Goal: Task Accomplishment & Management: Complete application form

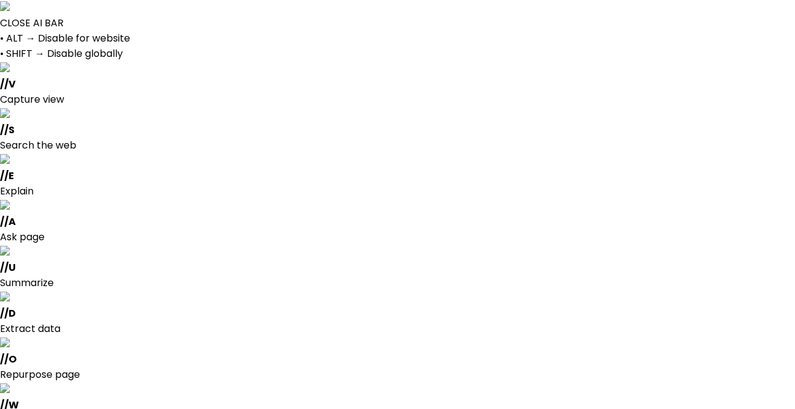
select select
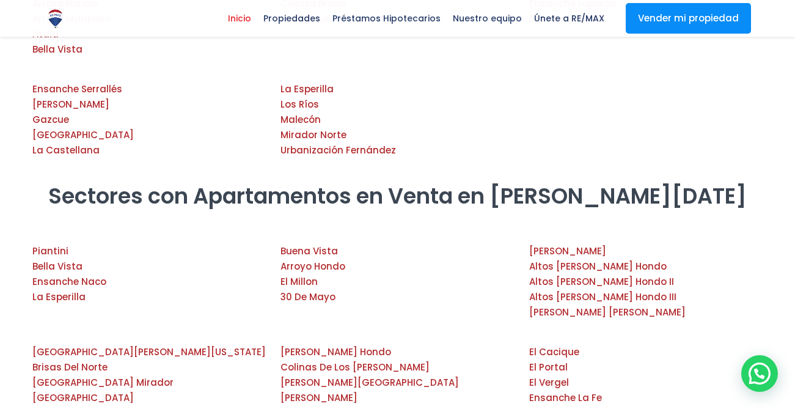
scroll to position [2410, 0]
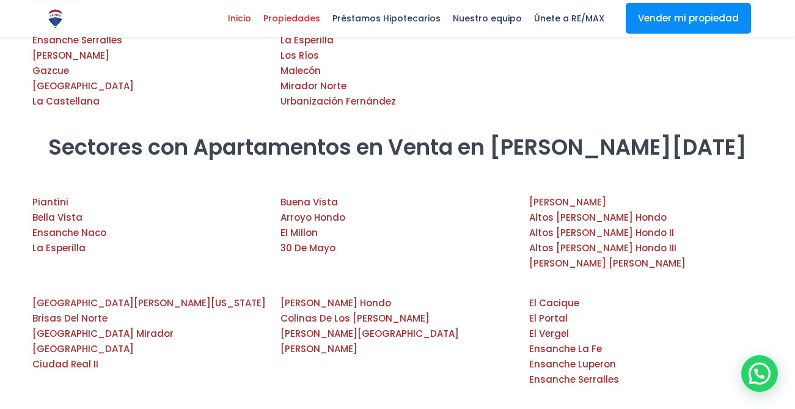
click at [317, 17] on span "Propiedades" at bounding box center [291, 18] width 69 height 18
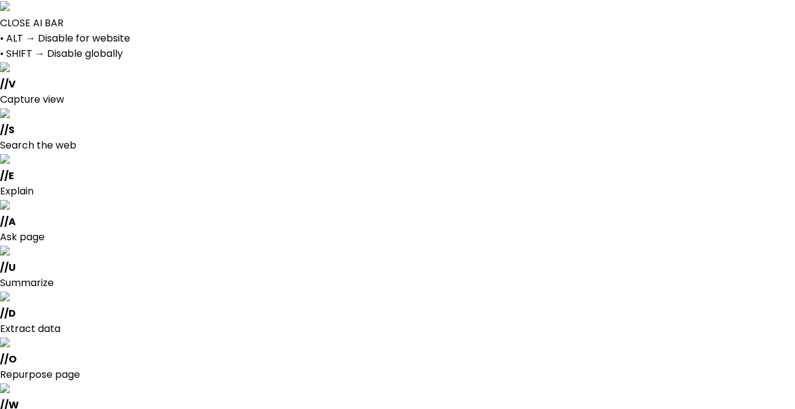
select select
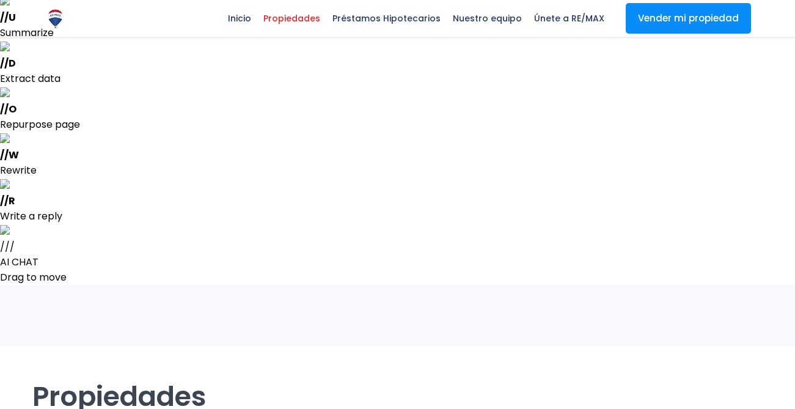
scroll to position [233, 0]
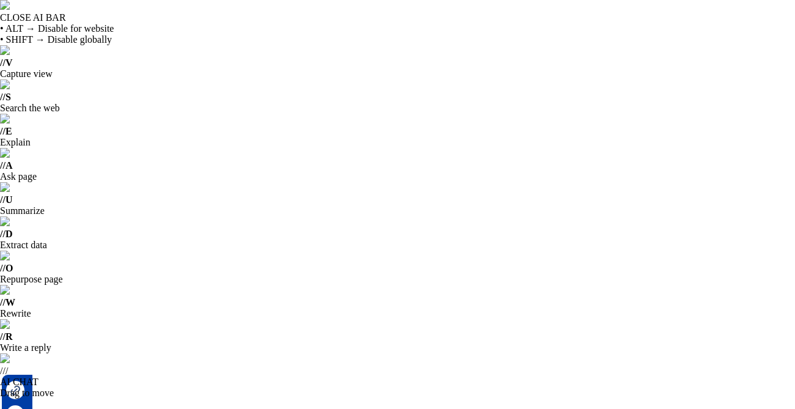
select select "DO"
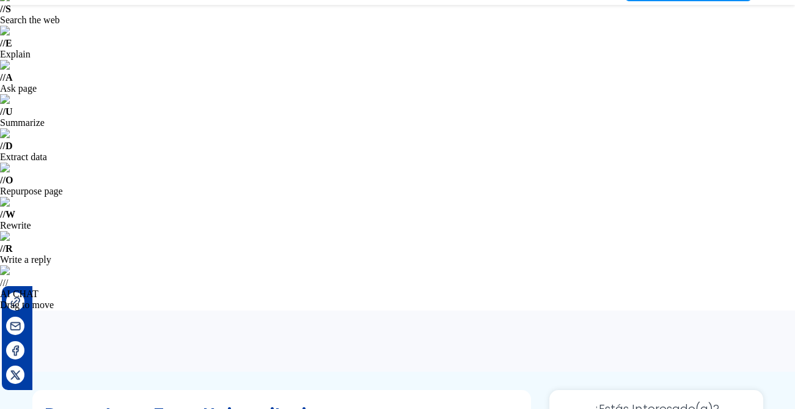
scroll to position [92, 0]
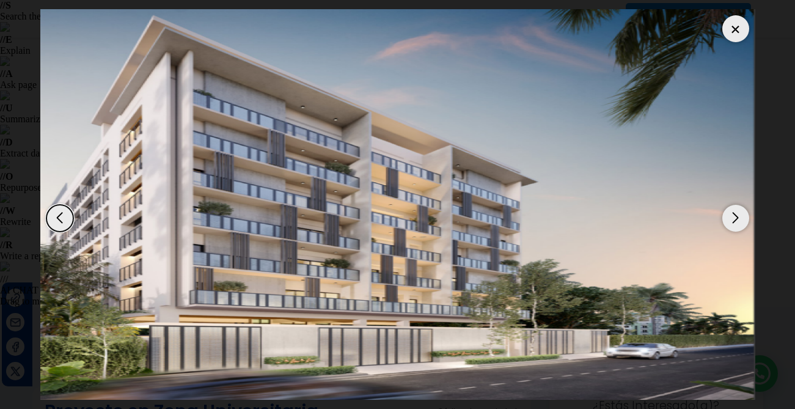
click at [733, 26] on div at bounding box center [735, 28] width 27 height 27
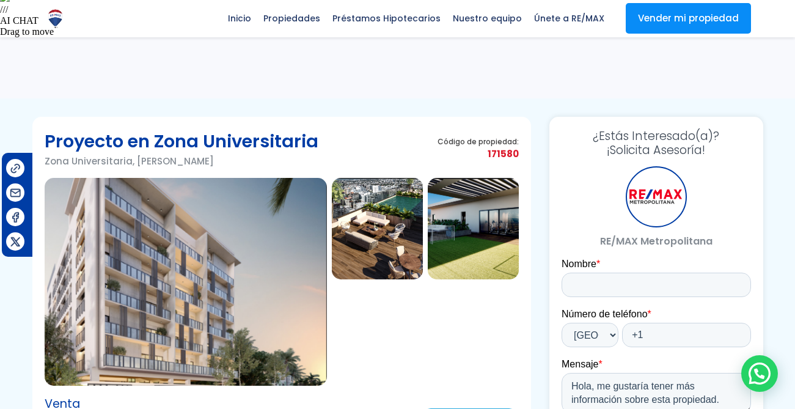
scroll to position [363, 0]
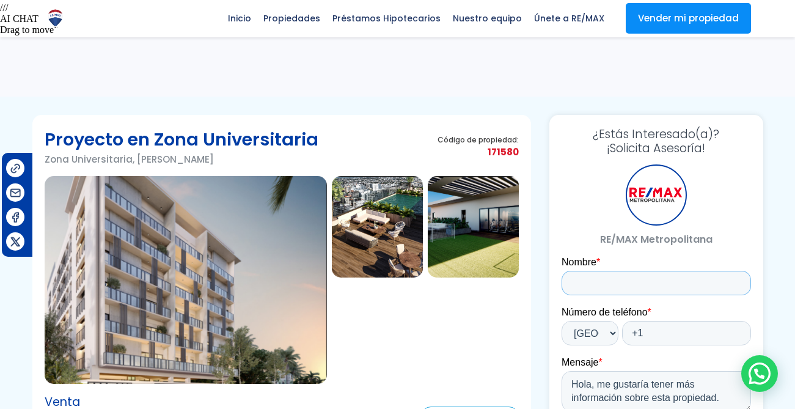
click at [601, 282] on input "Nombre *" at bounding box center [655, 283] width 189 height 24
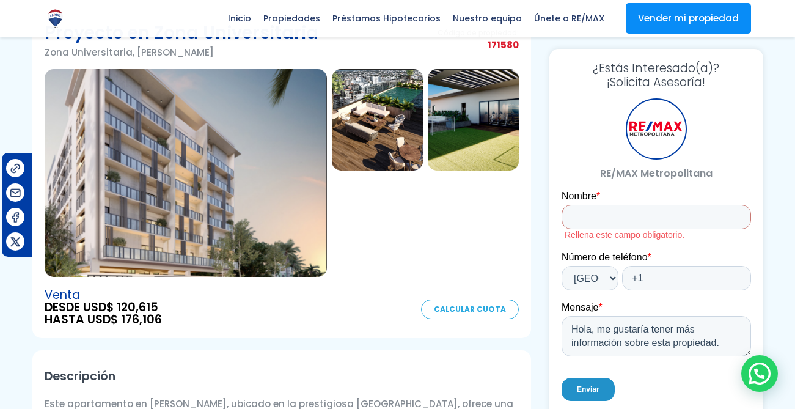
scroll to position [472, 0]
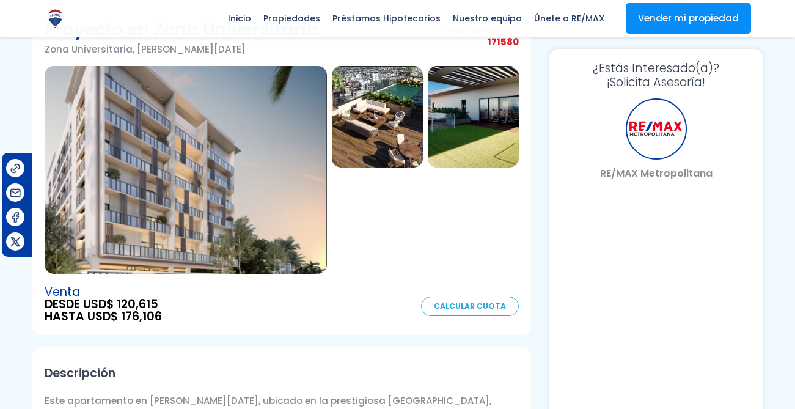
select select "DO"
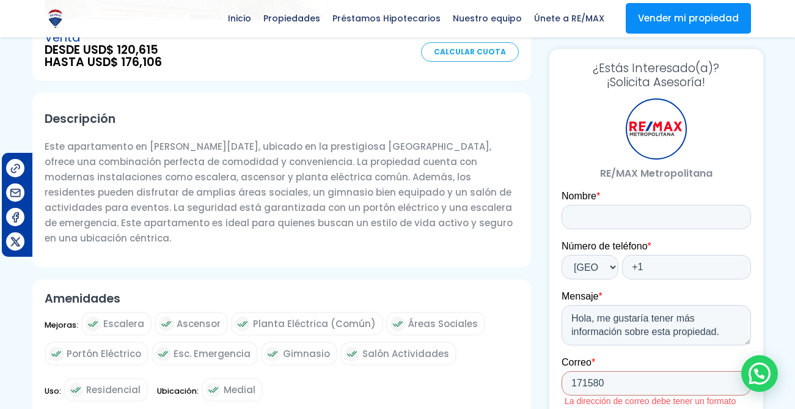
scroll to position [728, 0]
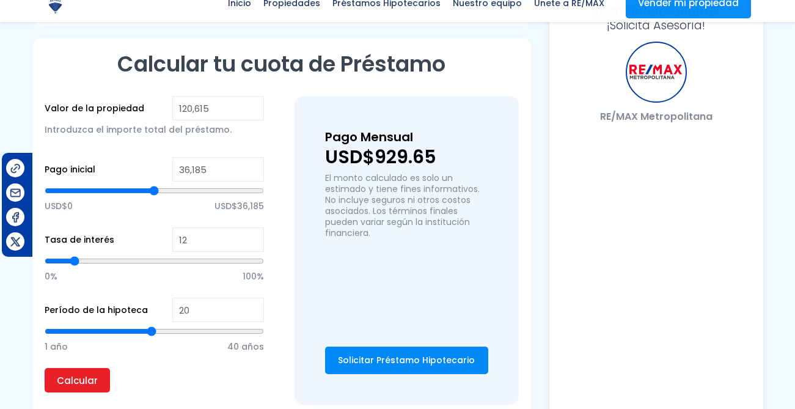
select select "DO"
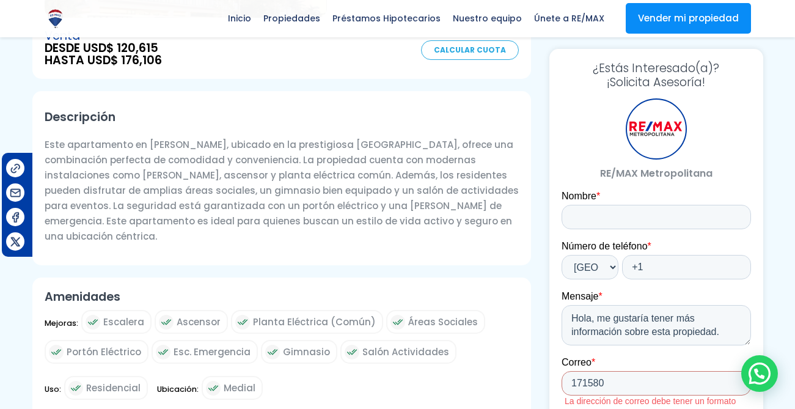
scroll to position [728, 0]
click at [596, 379] on input "171580" at bounding box center [655, 383] width 189 height 24
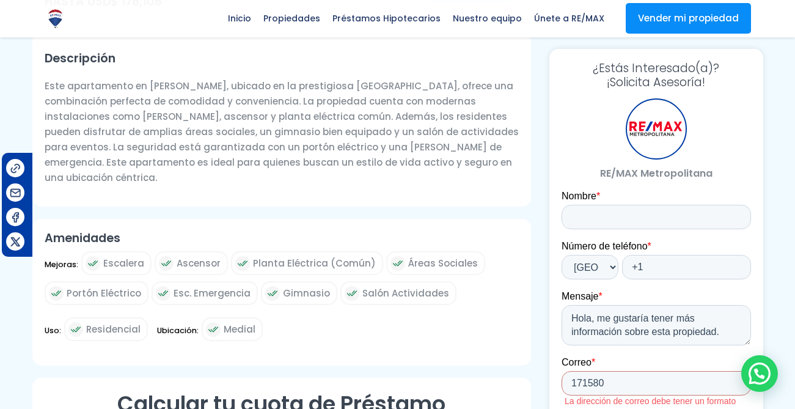
scroll to position [756, 0]
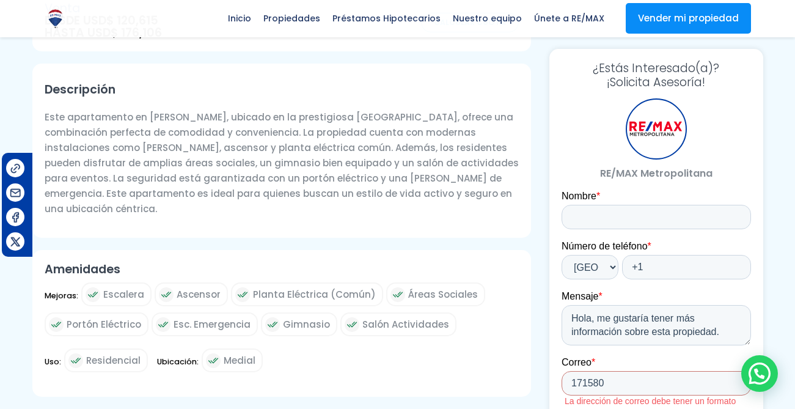
type input "29"
type input "30"
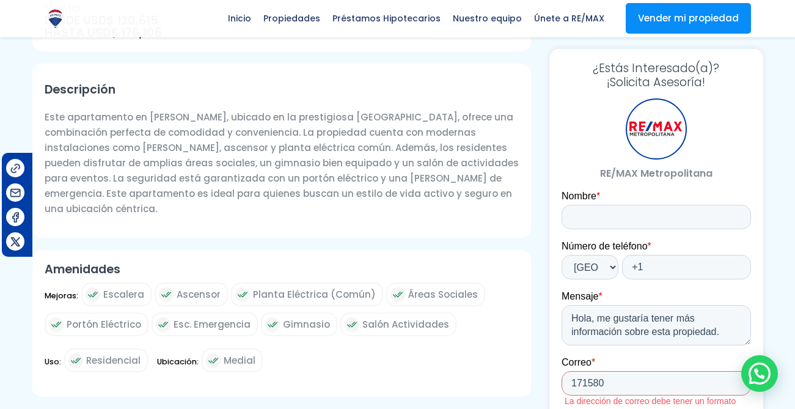
type input "32"
type input "35"
type input "40"
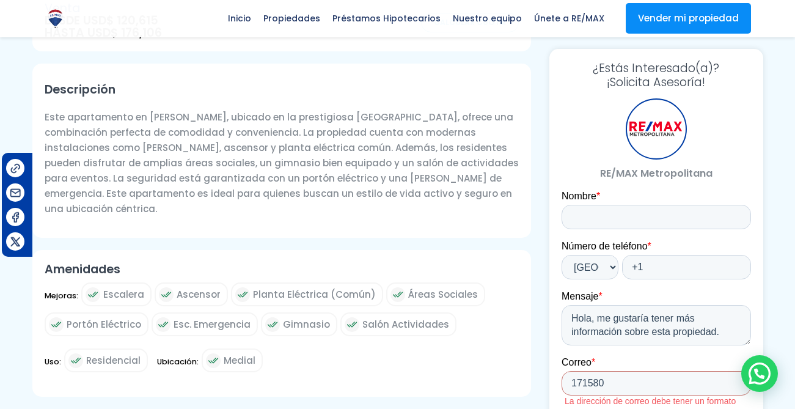
type input "40"
type input "46"
type input "47"
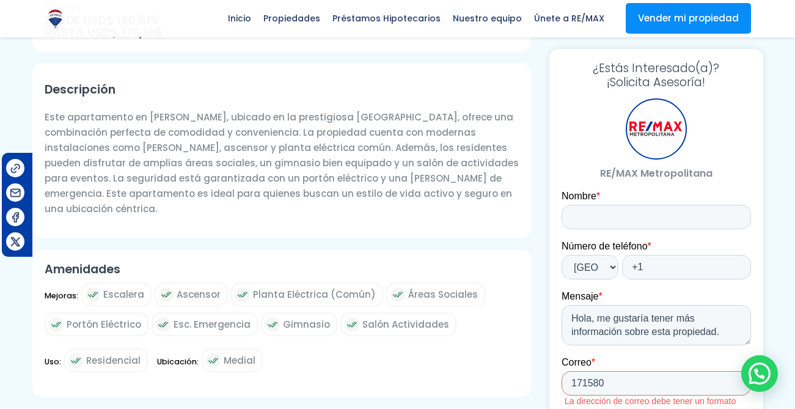
type input "50"
type input "51"
type input "52"
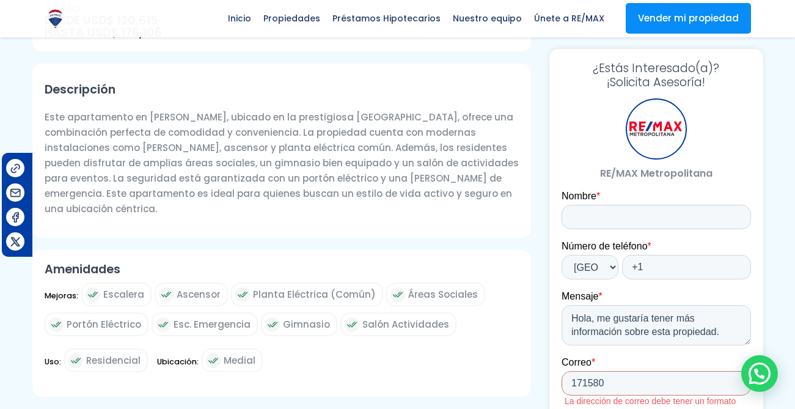
drag, startPoint x: 111, startPoint y: 228, endPoint x: 157, endPoint y: 226, distance: 46.5
type input "52"
type input "86,324"
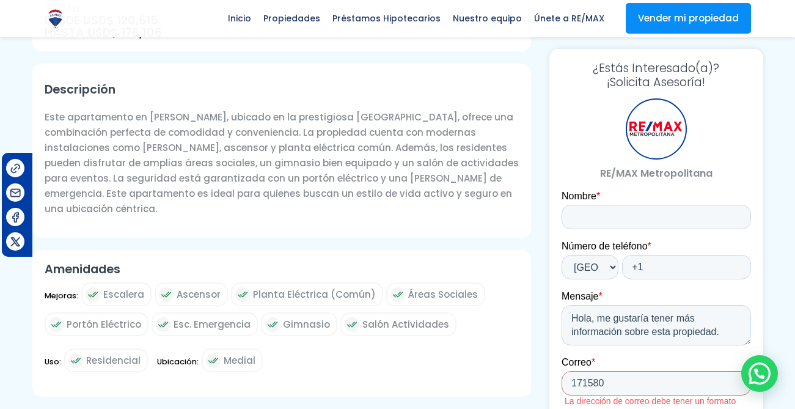
type input "86324"
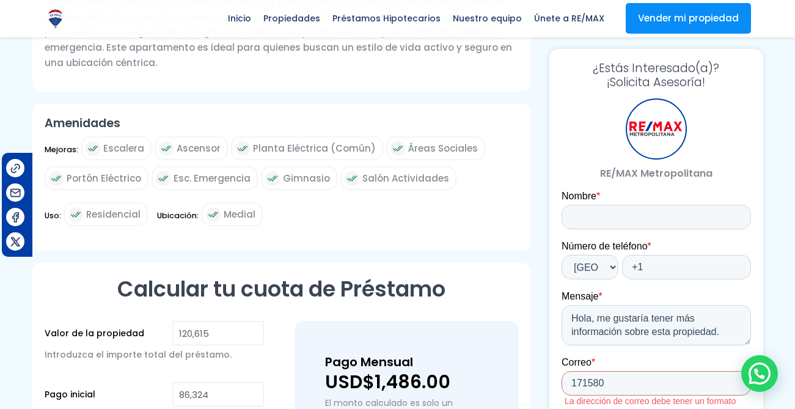
scroll to position [1055, 0]
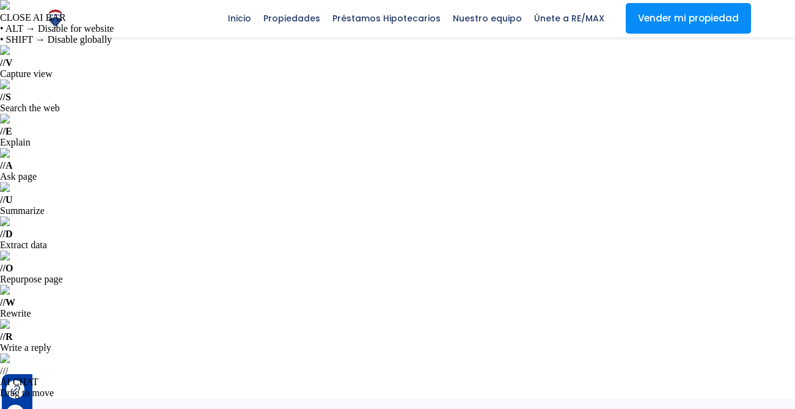
select select "DO"
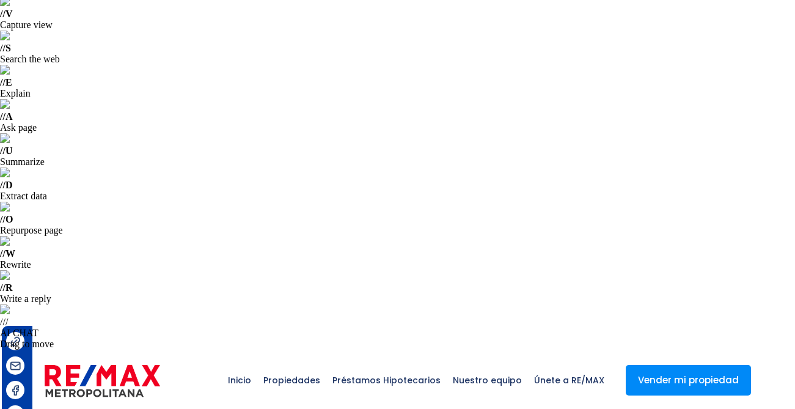
scroll to position [50, 0]
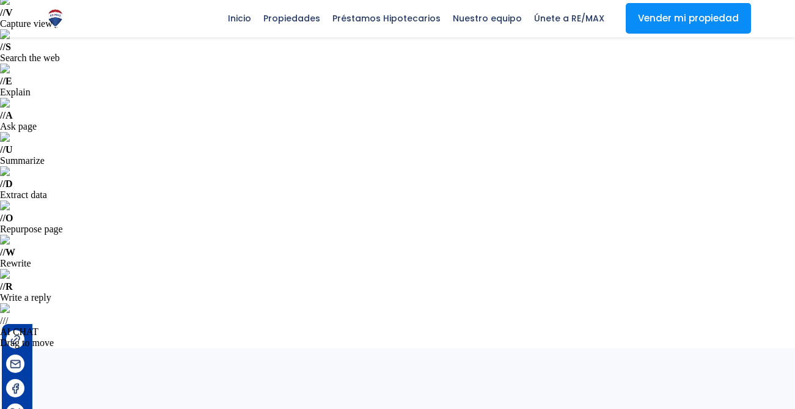
scroll to position [50, 0]
select select "DO"
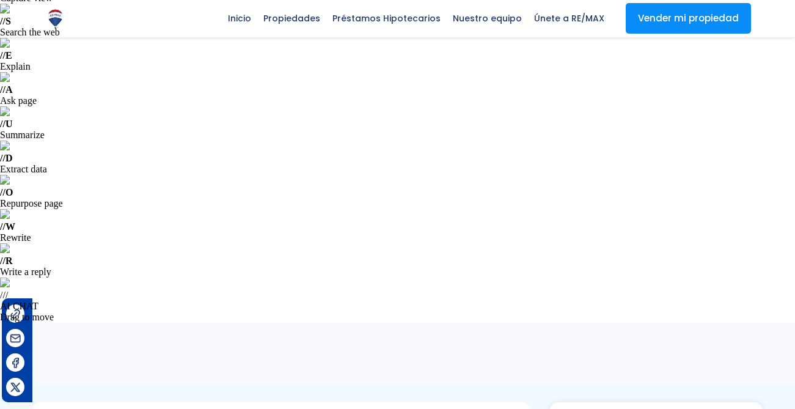
scroll to position [76, 0]
select select "DO"
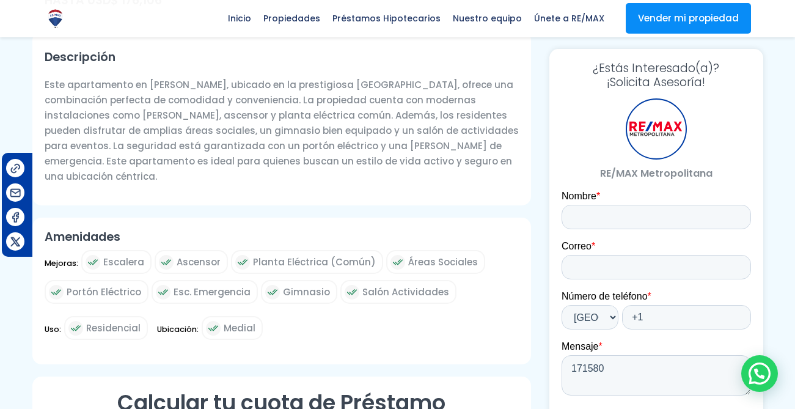
scroll to position [792, 0]
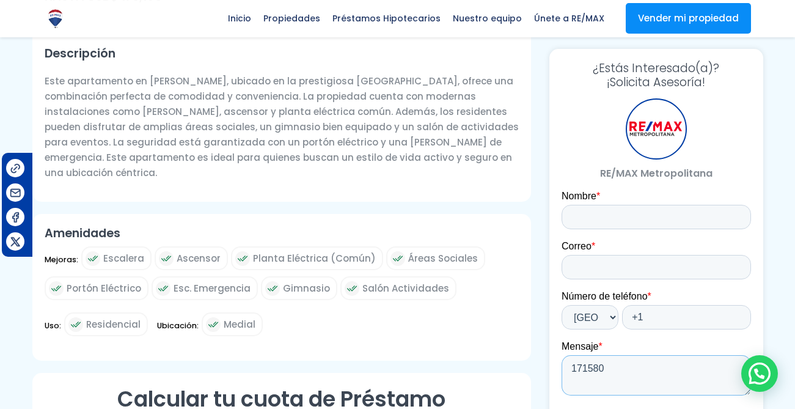
click at [590, 377] on textarea "171580" at bounding box center [655, 375] width 189 height 40
click at [613, 217] on input "Nombre *" at bounding box center [655, 217] width 189 height 24
type input "Prueba"
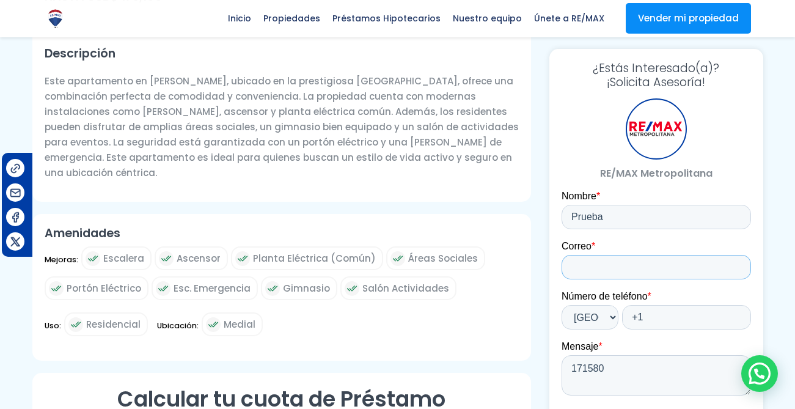
click at [613, 263] on input "Correo *" at bounding box center [655, 267] width 189 height 24
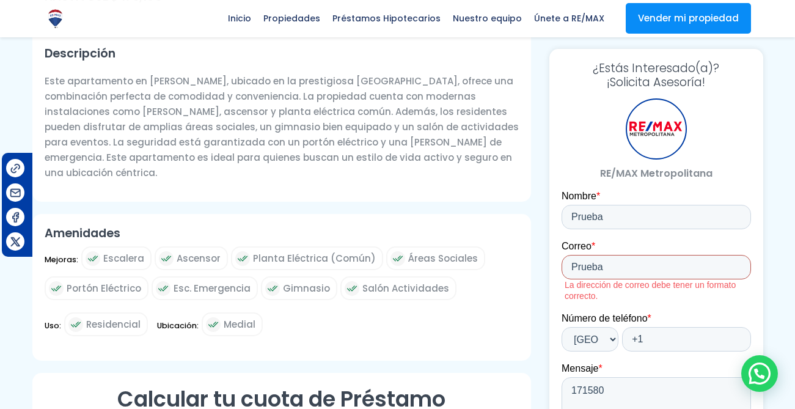
drag, startPoint x: 614, startPoint y: 264, endPoint x: 520, endPoint y: 263, distance: 93.4
click html "Nombre * Prueba Correo * Prueba La dirección de correo debe tener un formato co…"
type input "[EMAIL_ADDRESS][DOMAIN_NAME]"
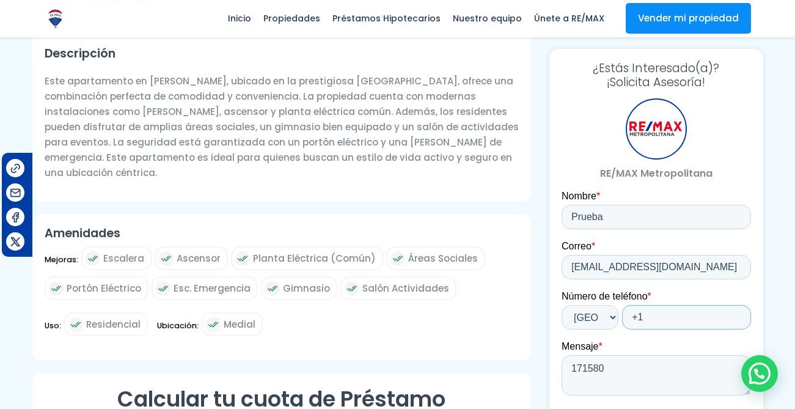
click at [681, 319] on input "+1" at bounding box center [685, 317] width 129 height 24
type input "+1 8094603918"
click at [636, 379] on textarea "171580" at bounding box center [655, 375] width 189 height 40
click at [616, 270] on input "[EMAIL_ADDRESS][DOMAIN_NAME]" at bounding box center [655, 267] width 189 height 24
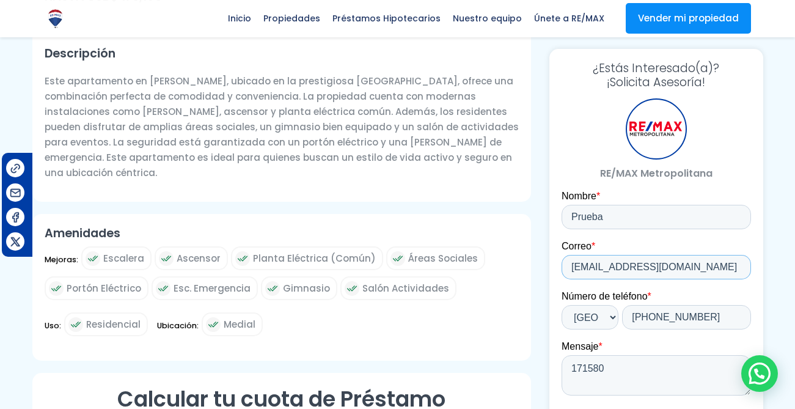
click at [616, 270] on input "[EMAIL_ADDRESS][DOMAIN_NAME]" at bounding box center [655, 267] width 189 height 24
click at [652, 307] on input "+1 8094603918" at bounding box center [685, 317] width 129 height 24
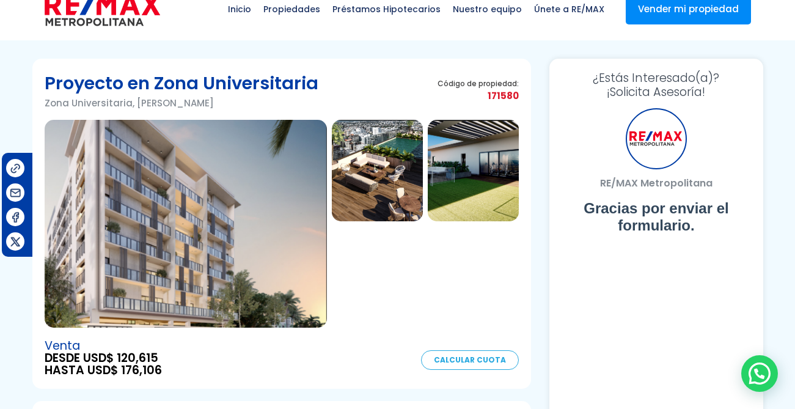
scroll to position [0, 0]
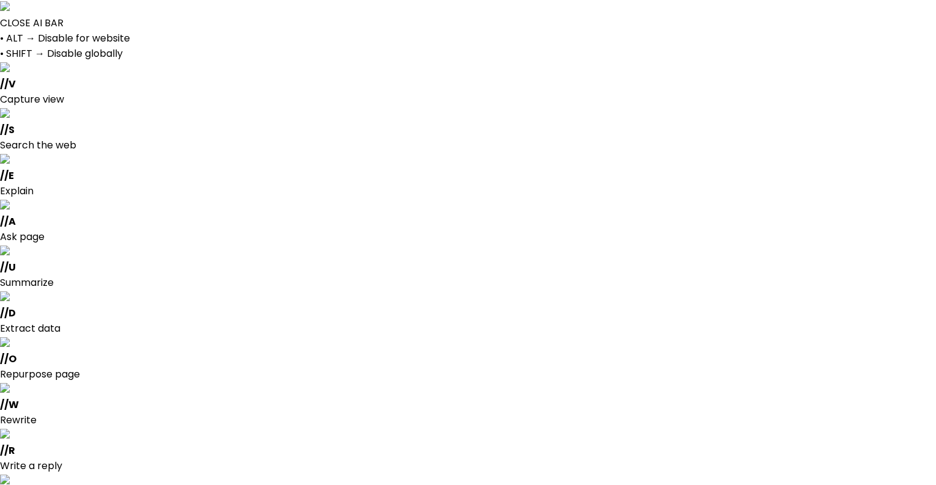
select select
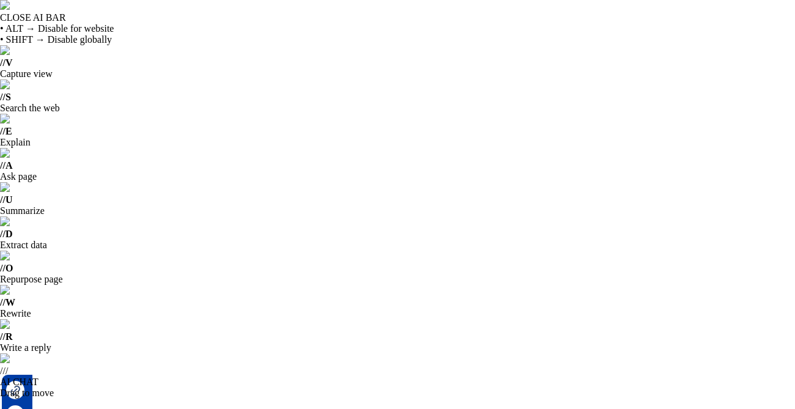
select select "DO"
